Goal: Information Seeking & Learning: Learn about a topic

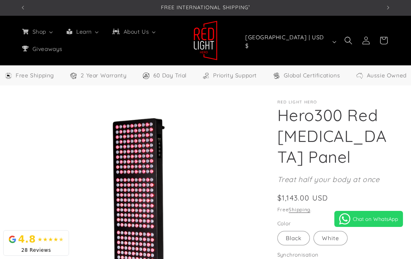
select select "**"
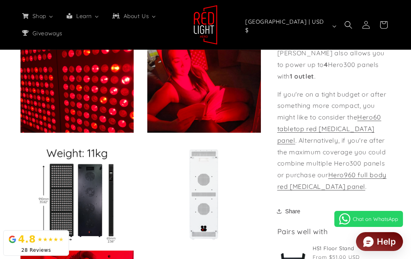
scroll to position [0, 1082]
click at [376, 113] on link "Hero60 tabletop red light therapy panel" at bounding box center [330, 128] width 104 height 31
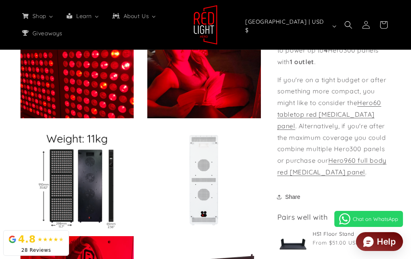
scroll to position [0, 0]
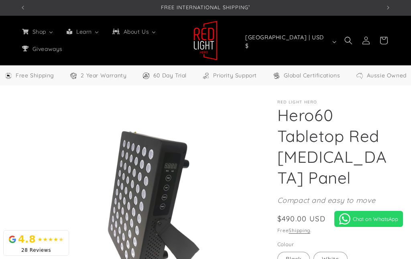
select select "**"
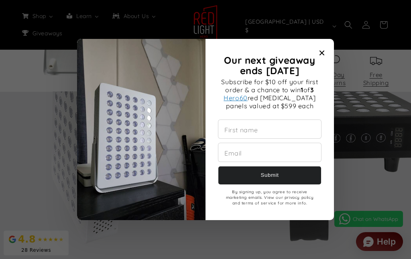
scroll to position [0, 361]
click at [323, 54] on icon "Close modal" at bounding box center [322, 53] width 5 height 5
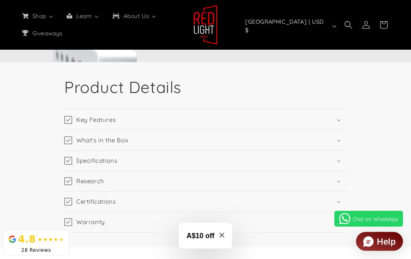
scroll to position [1001, 0]
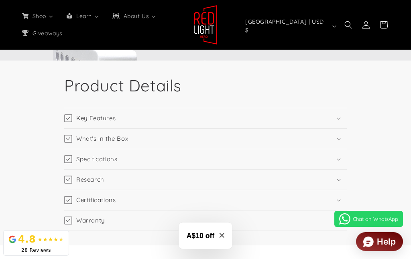
click at [108, 163] on h3 "Specifications" at bounding box center [96, 159] width 41 height 8
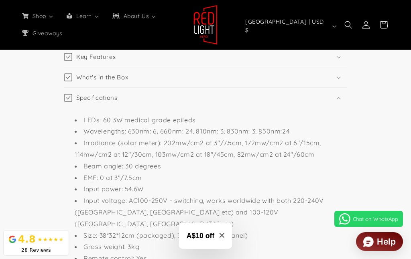
scroll to position [0, 0]
click at [342, 88] on summary "What's in the Box" at bounding box center [205, 77] width 283 height 20
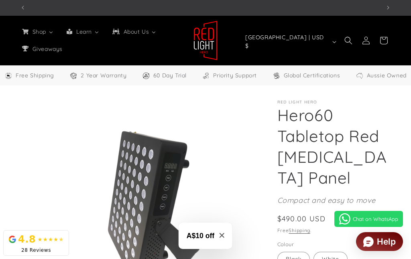
scroll to position [0, 361]
